Goal: Transaction & Acquisition: Purchase product/service

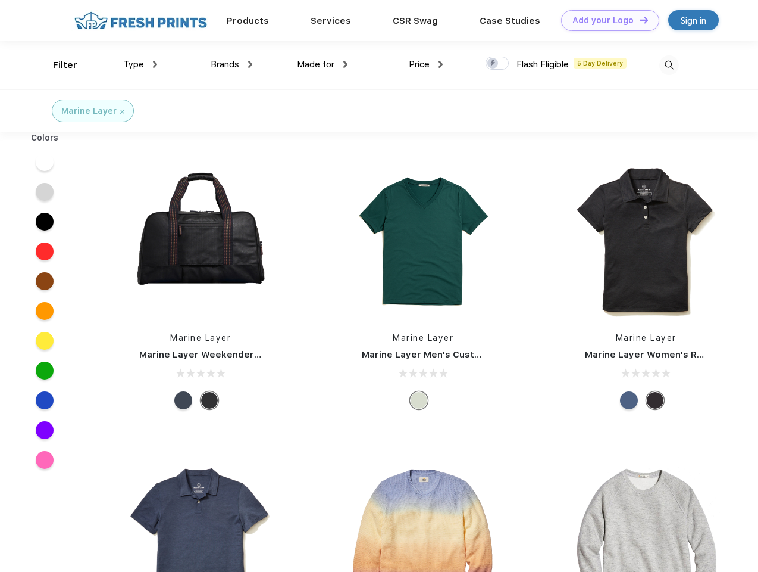
click at [606, 20] on link "Add your Logo Design Tool" at bounding box center [610, 20] width 98 height 21
click at [0, 0] on div "Design Tool" at bounding box center [0, 0] width 0 height 0
click at [639, 20] on link "Add your Logo Design Tool" at bounding box center [610, 20] width 98 height 21
click at [57, 65] on div "Filter" at bounding box center [65, 65] width 24 height 14
click at [140, 64] on span "Type" at bounding box center [133, 64] width 21 height 11
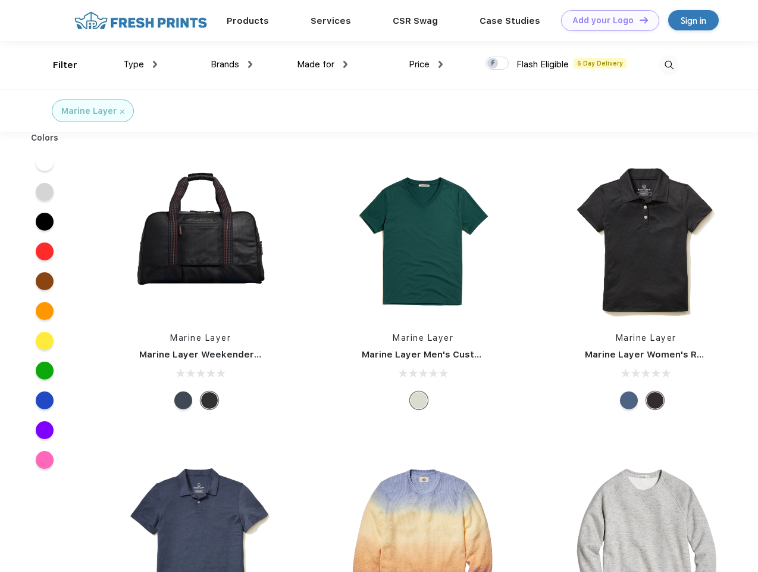
click at [232, 64] on span "Brands" at bounding box center [225, 64] width 29 height 11
click at [323, 64] on span "Made for" at bounding box center [316, 64] width 38 height 11
click at [426, 64] on span "Price" at bounding box center [419, 64] width 21 height 11
click at [498, 64] on div at bounding box center [497, 63] width 23 height 13
click at [494, 64] on input "checkbox" at bounding box center [490, 60] width 8 height 8
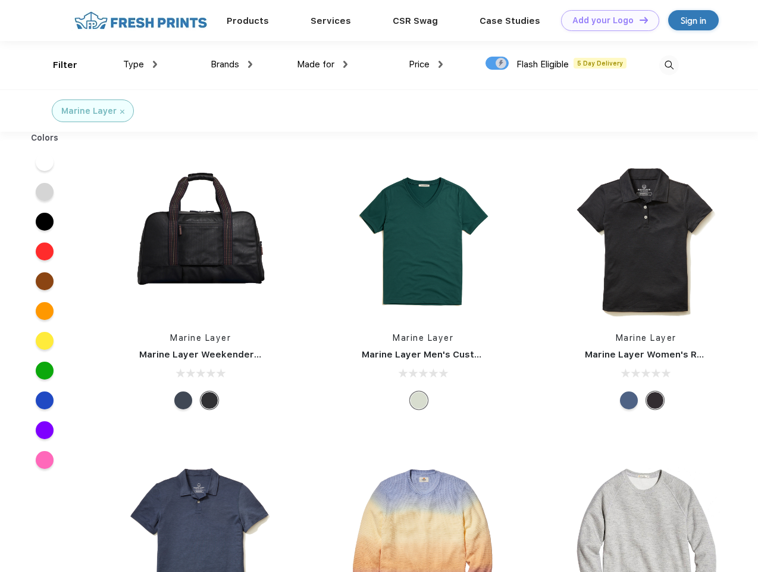
click at [669, 65] on img at bounding box center [670, 65] width 20 height 20
